Goal: Task Accomplishment & Management: Manage account settings

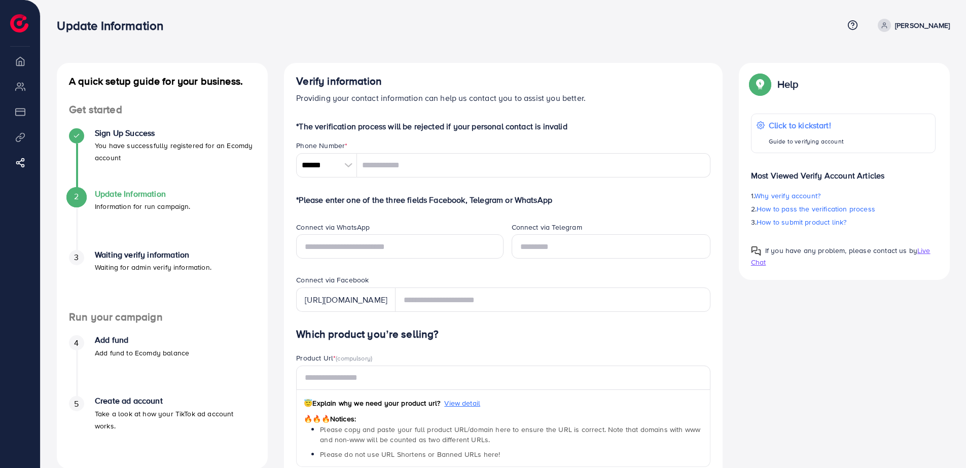
click at [888, 24] on icon at bounding box center [884, 25] width 7 height 7
click at [883, 57] on span "Log out" at bounding box center [888, 60] width 27 height 12
click at [21, 111] on li "Payment" at bounding box center [20, 111] width 40 height 20
click at [888, 25] on icon at bounding box center [884, 25] width 7 height 7
click at [895, 60] on span "Log out" at bounding box center [888, 60] width 27 height 12
